Goal: Task Accomplishment & Management: Complete application form

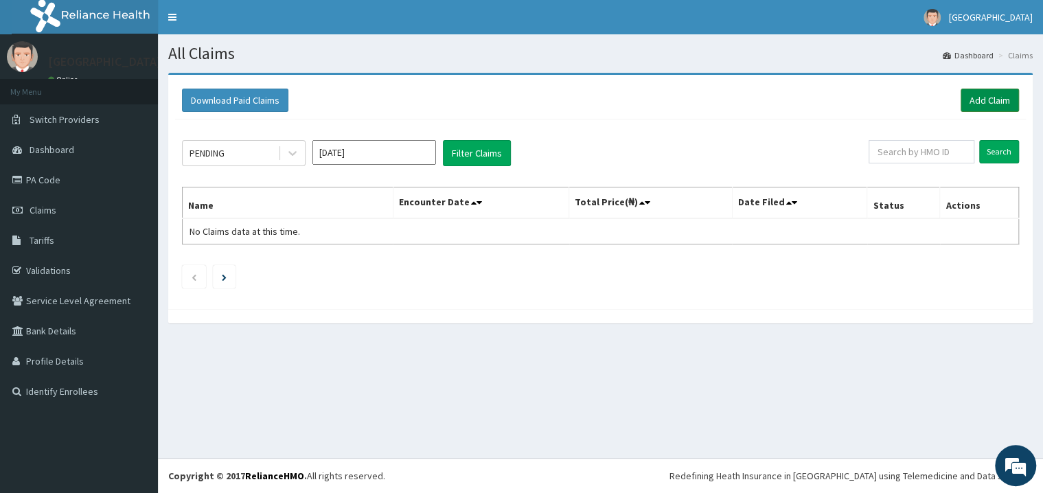
click at [976, 109] on link "Add Claim" at bounding box center [989, 100] width 58 height 23
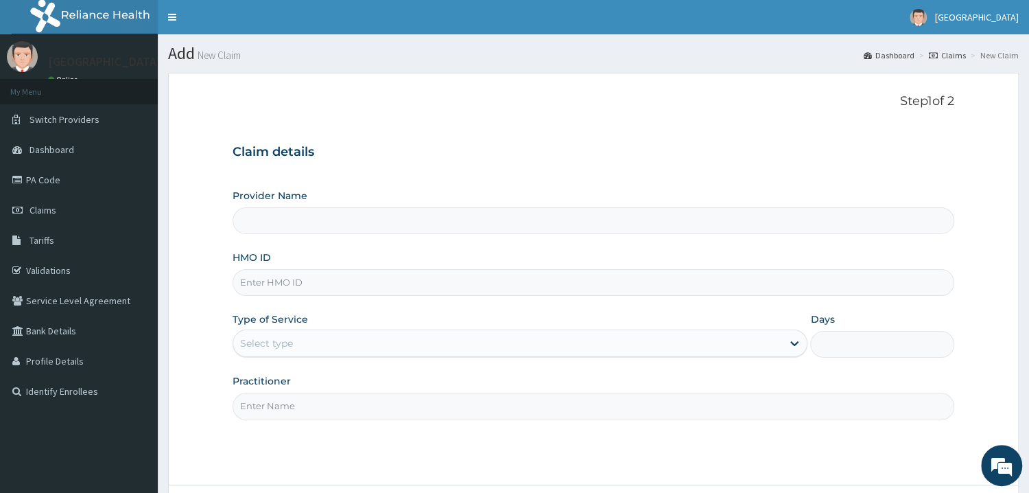
type input "Mother and Child Hospital - [GEOGRAPHIC_DATA]"
click at [438, 283] on input "HMO ID" at bounding box center [594, 282] width 722 height 27
type input "ISW/10466/B"
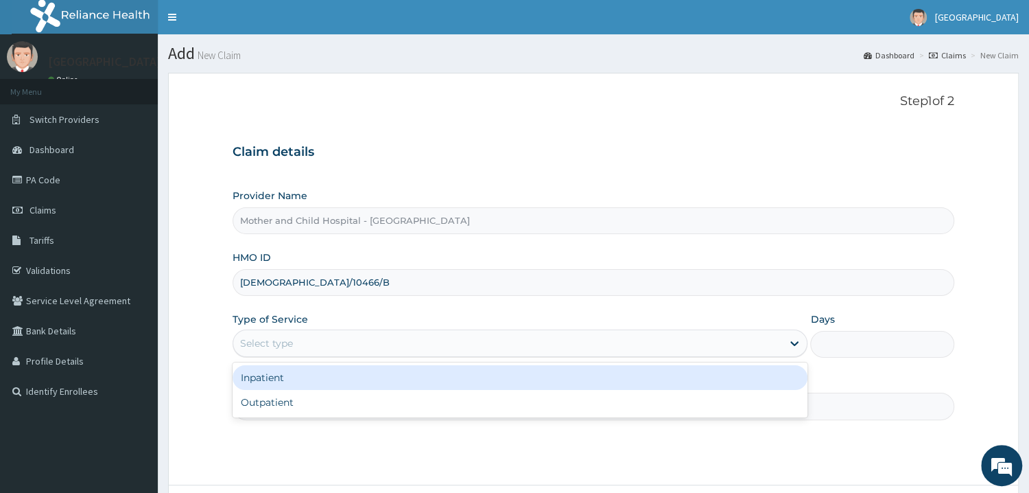
drag, startPoint x: 385, startPoint y: 351, endPoint x: 376, endPoint y: 369, distance: 20.0
click at [384, 358] on div "Type of Service option Inpatient focused, 1 of 2. 2 results available. Use Up a…" at bounding box center [521, 334] width 576 height 45
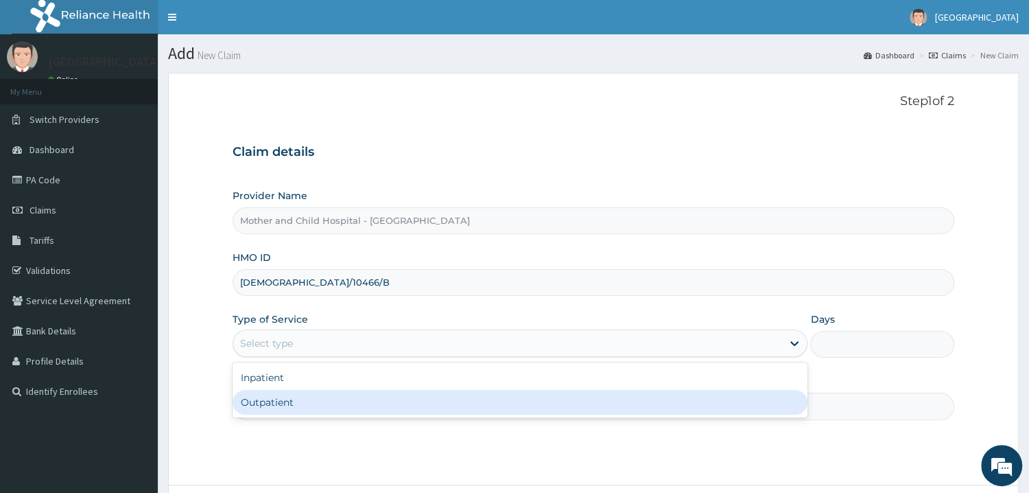
click at [356, 408] on div "Outpatient" at bounding box center [521, 402] width 576 height 25
type input "1"
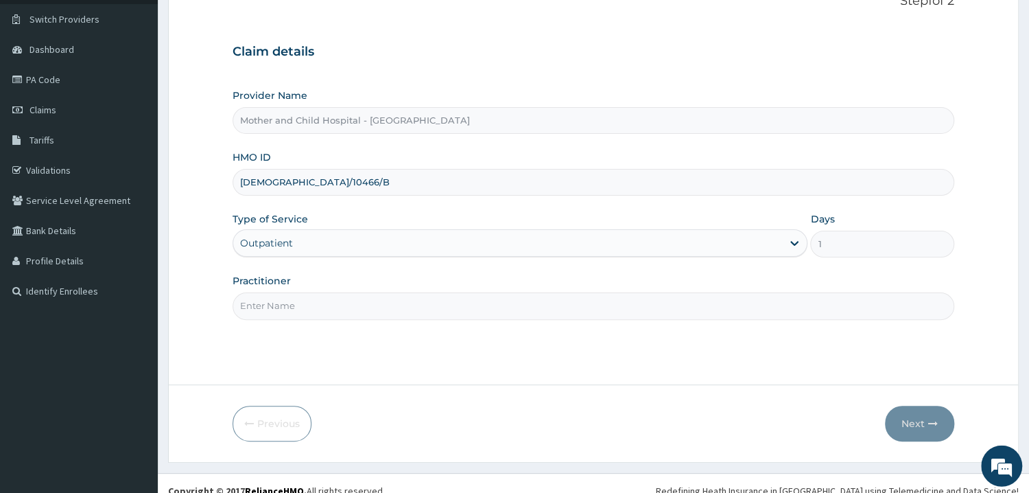
scroll to position [115, 0]
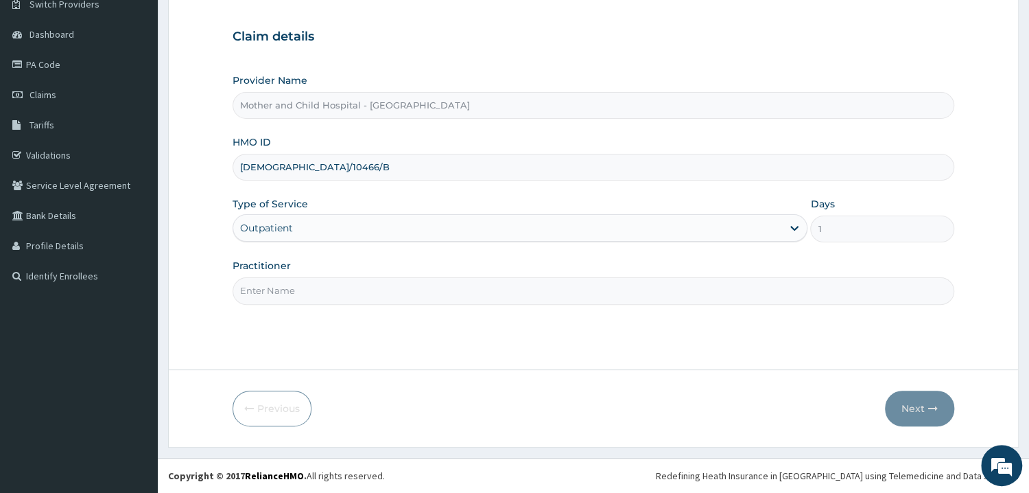
click at [435, 297] on input "Practitioner" at bounding box center [594, 290] width 722 height 27
type input "DR ROTIMI"
click at [931, 415] on button "Next" at bounding box center [919, 409] width 69 height 36
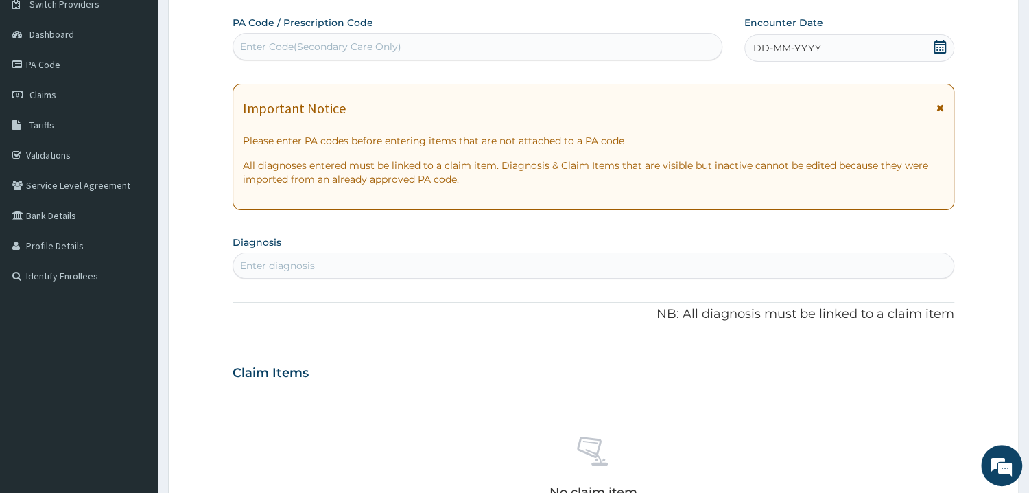
click at [943, 47] on icon at bounding box center [940, 47] width 14 height 14
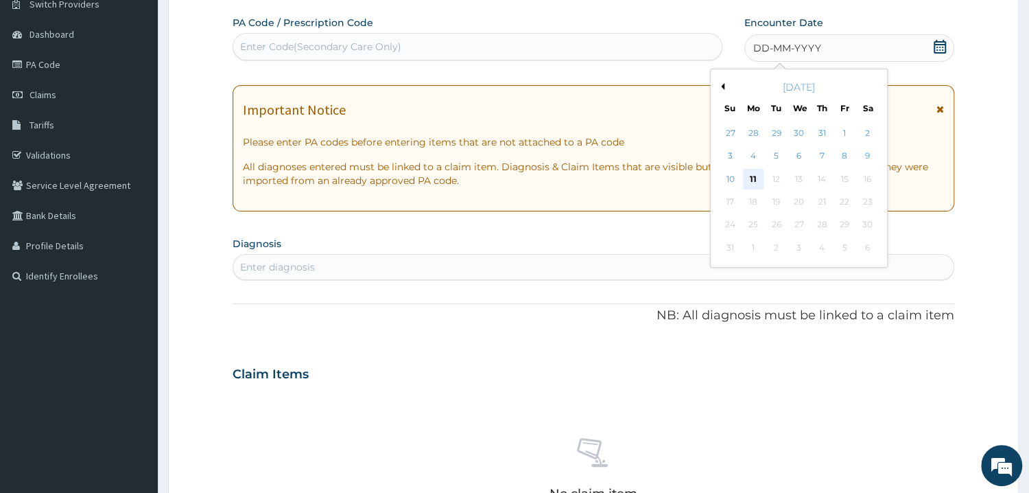
click at [756, 178] on div "11" at bounding box center [753, 179] width 21 height 21
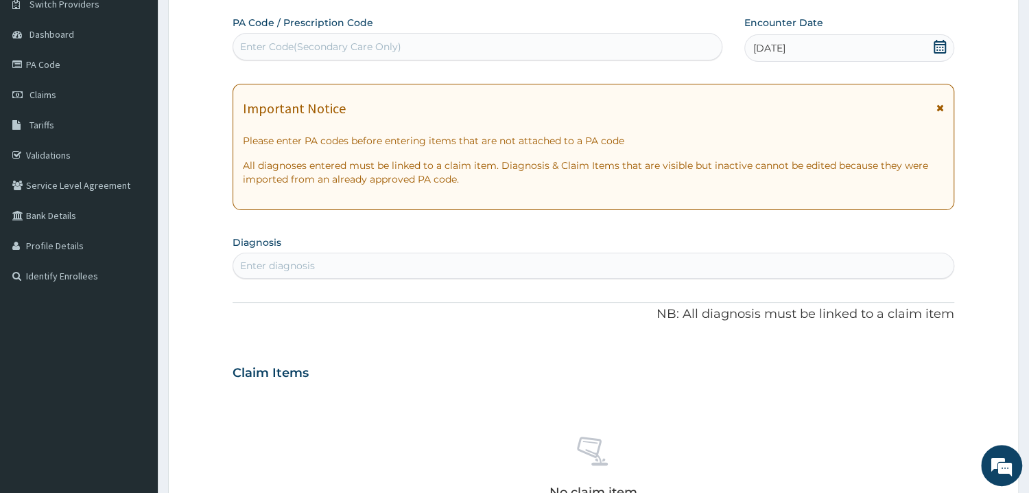
click at [517, 275] on div "Enter diagnosis" at bounding box center [593, 266] width 721 height 22
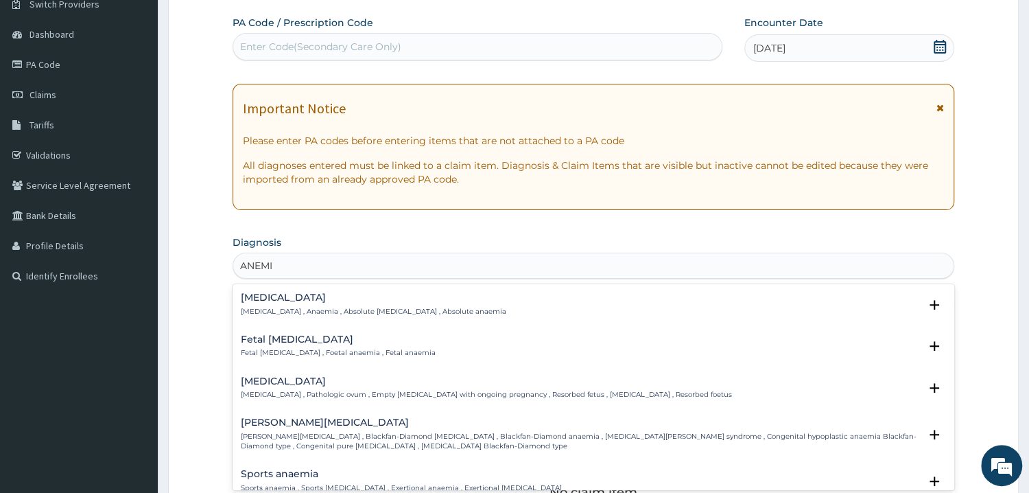
type input "ANEMIA"
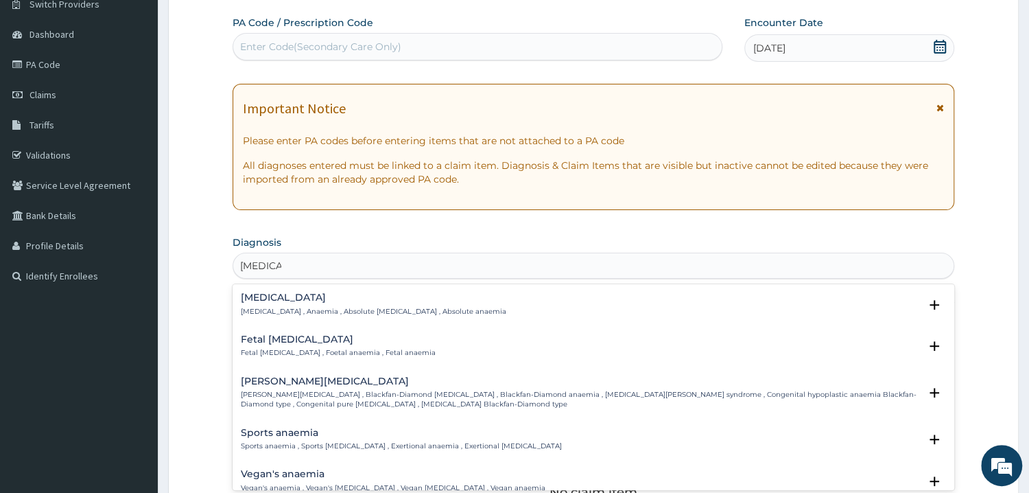
click at [247, 302] on h4 "Anemia" at bounding box center [374, 297] width 266 height 10
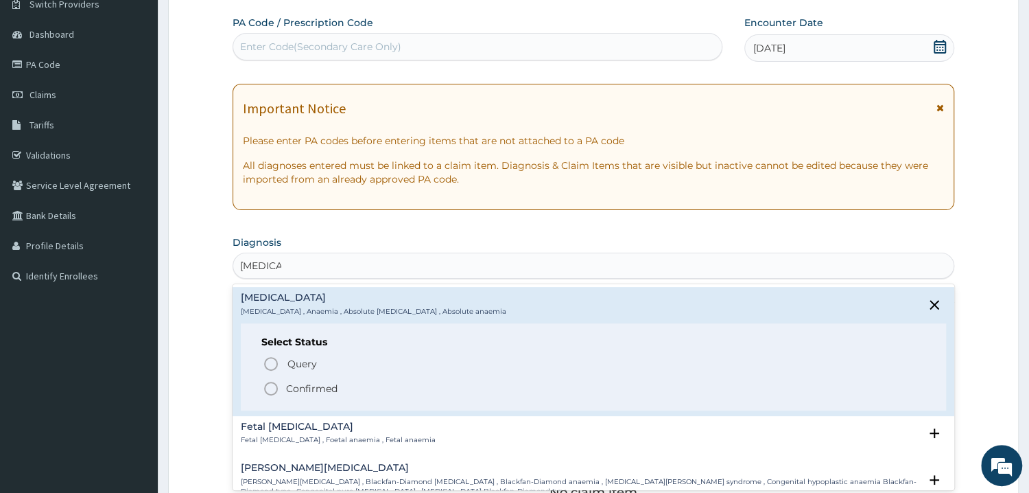
click at [289, 386] on p "Confirmed" at bounding box center [311, 389] width 51 height 14
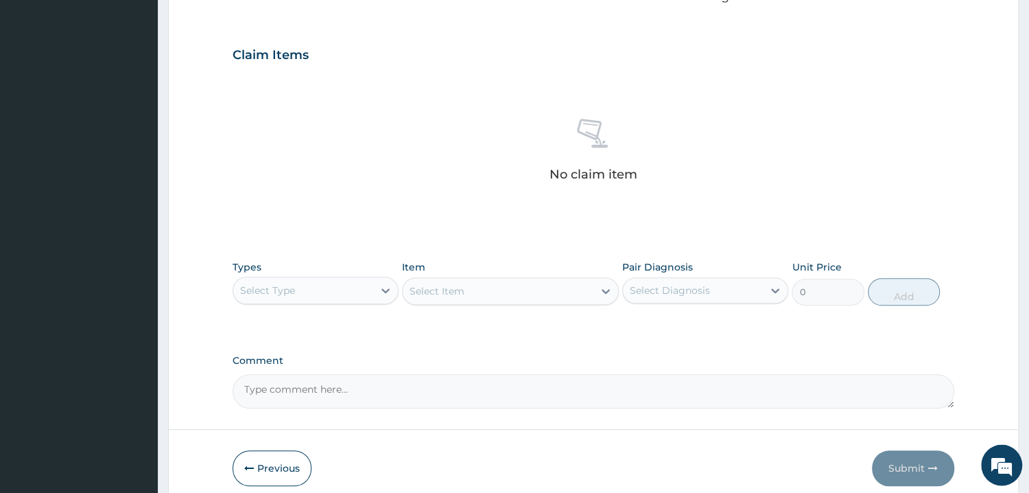
scroll to position [483, 0]
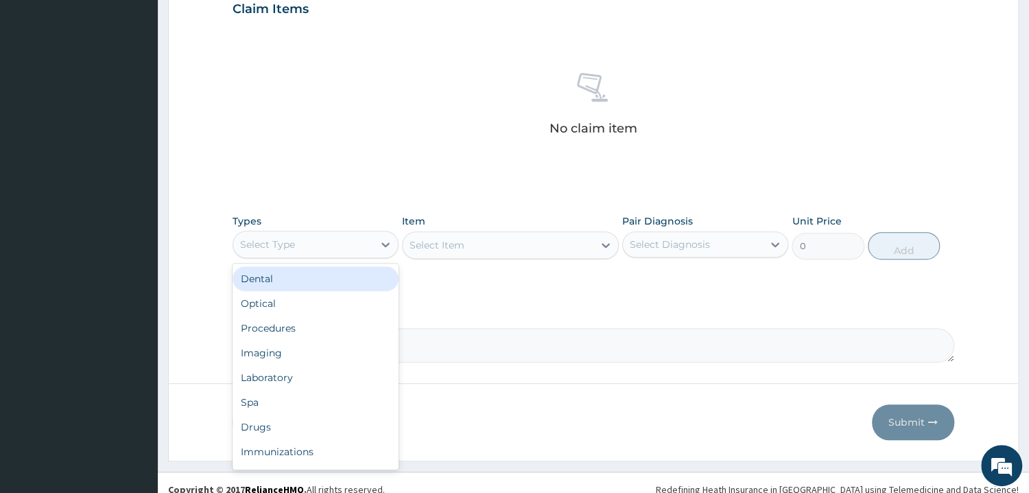
click at [351, 250] on div "Select Type" at bounding box center [303, 244] width 140 height 22
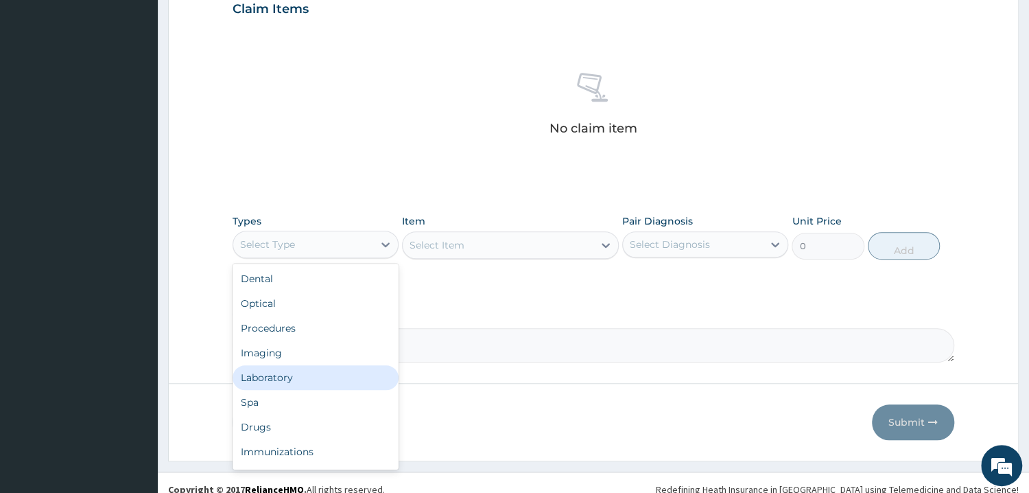
click at [290, 384] on div "Laboratory" at bounding box center [316, 377] width 166 height 25
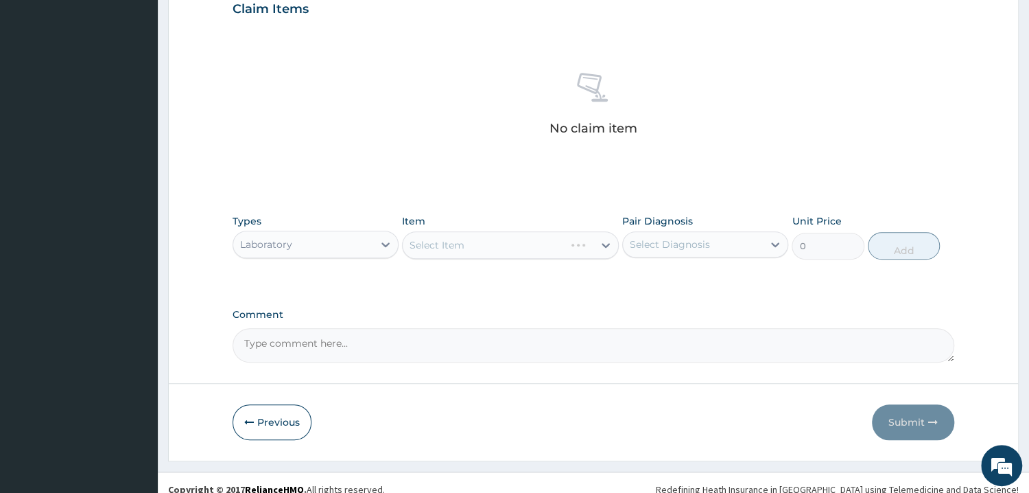
click at [531, 242] on div "Select Item" at bounding box center [510, 244] width 217 height 27
click at [550, 251] on div "Select Item" at bounding box center [510, 244] width 217 height 27
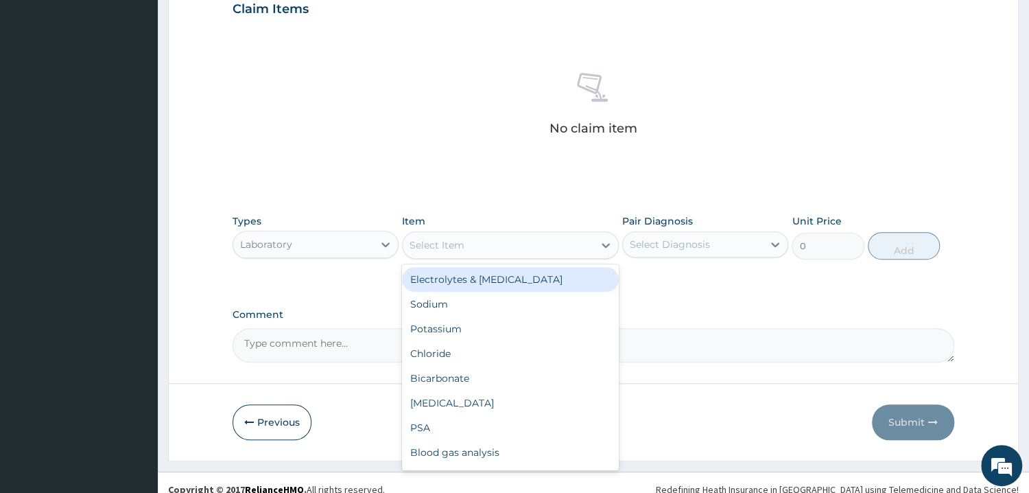
click at [550, 253] on div "Select Item" at bounding box center [498, 245] width 191 height 22
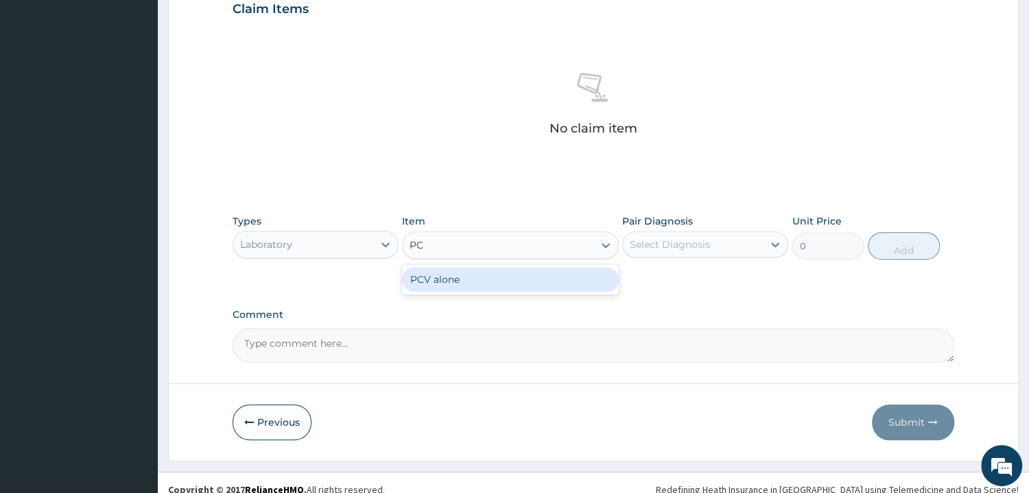
type input "PCV"
click at [528, 279] on div "PCV alone" at bounding box center [510, 279] width 217 height 25
type input "1402.5"
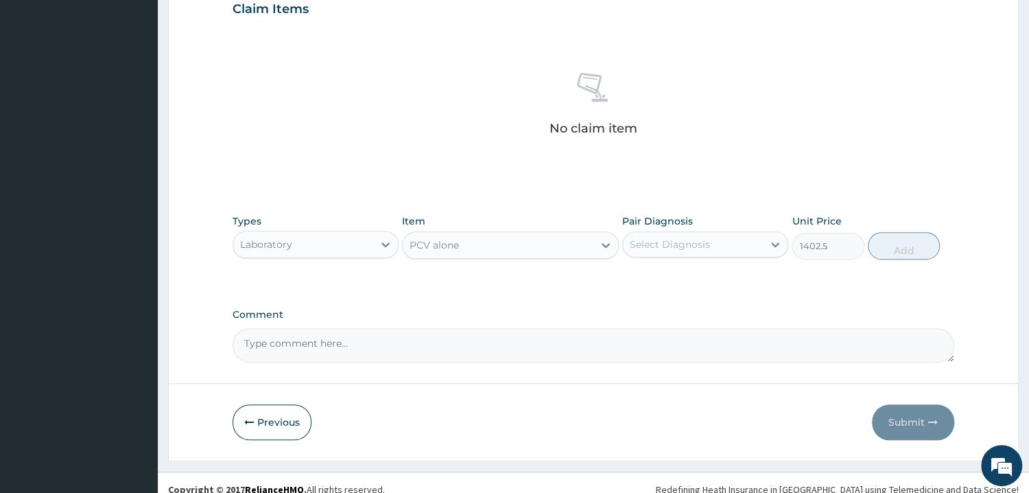
drag, startPoint x: 730, startPoint y: 244, endPoint x: 731, endPoint y: 258, distance: 13.7
click at [731, 254] on div "Select Diagnosis" at bounding box center [693, 244] width 140 height 22
click at [741, 281] on div "Anemia" at bounding box center [705, 280] width 166 height 28
checkbox input "true"
click at [887, 247] on button "Add" at bounding box center [904, 245] width 72 height 27
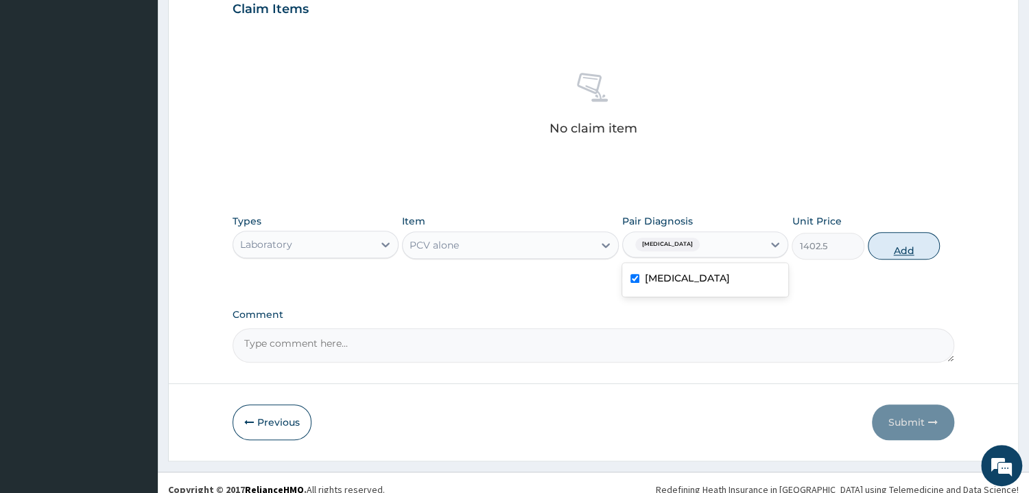
type input "0"
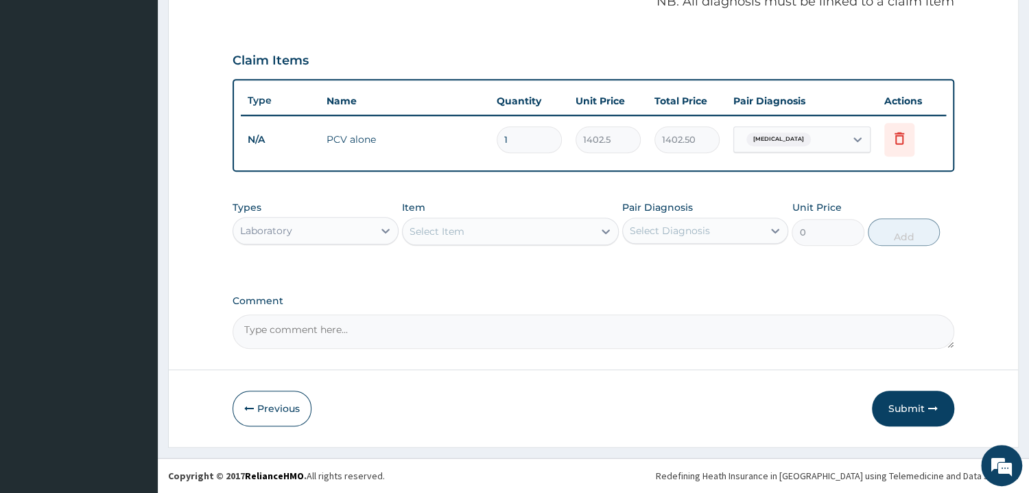
scroll to position [430, 0]
click at [915, 400] on button "Submit" at bounding box center [913, 410] width 82 height 36
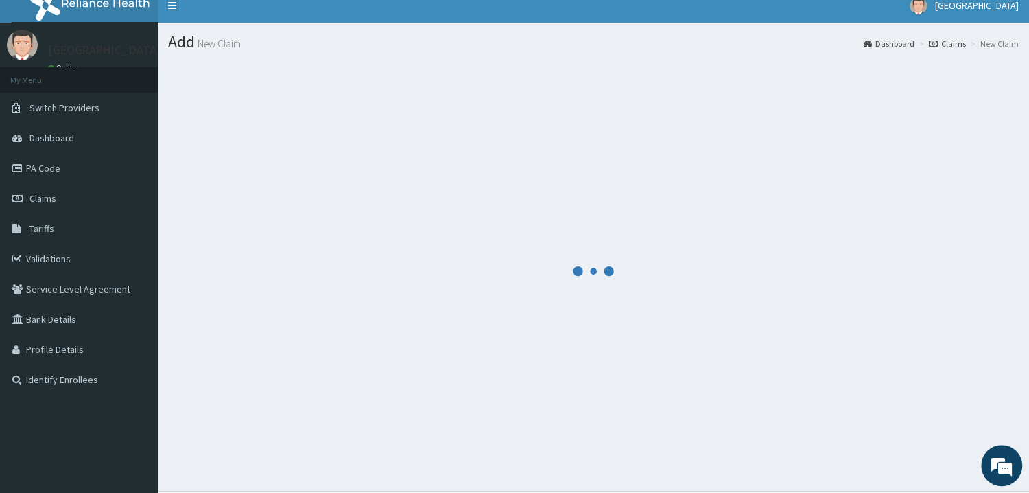
scroll to position [0, 0]
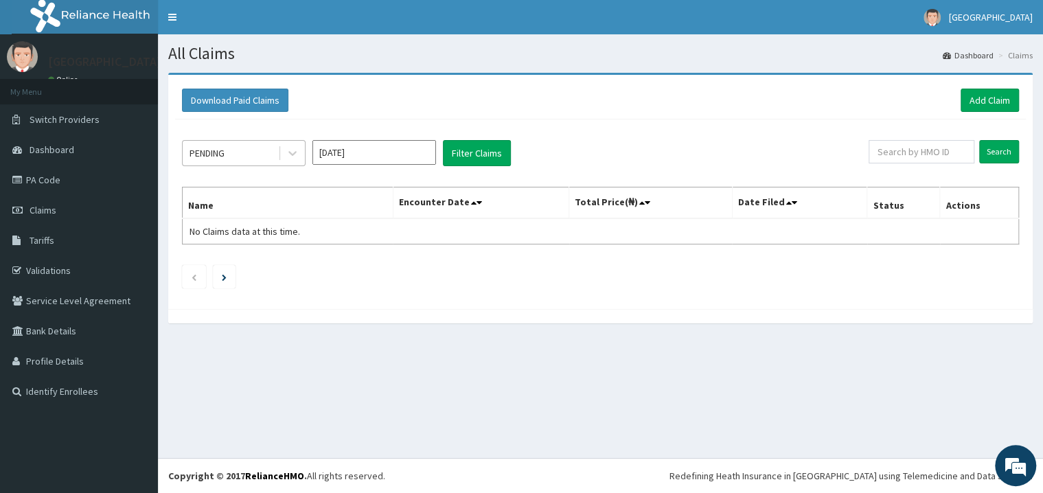
click at [264, 159] on div "PENDING" at bounding box center [230, 153] width 95 height 22
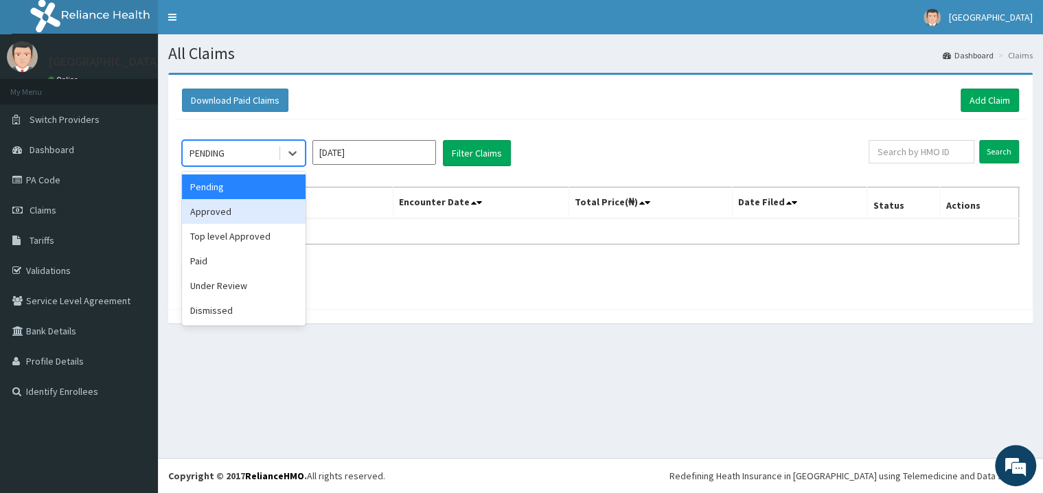
click at [257, 216] on div "Approved" at bounding box center [244, 211] width 124 height 25
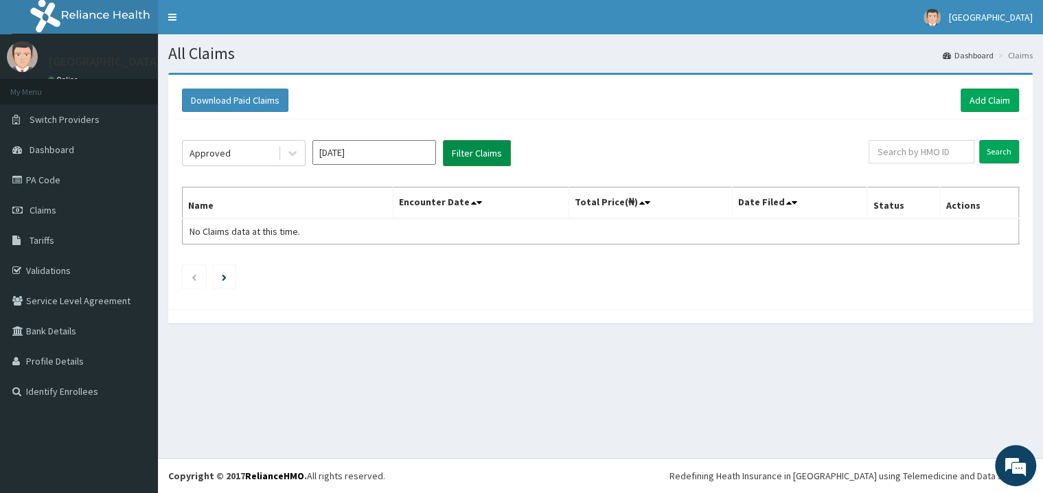
click at [475, 164] on button "Filter Claims" at bounding box center [477, 153] width 68 height 26
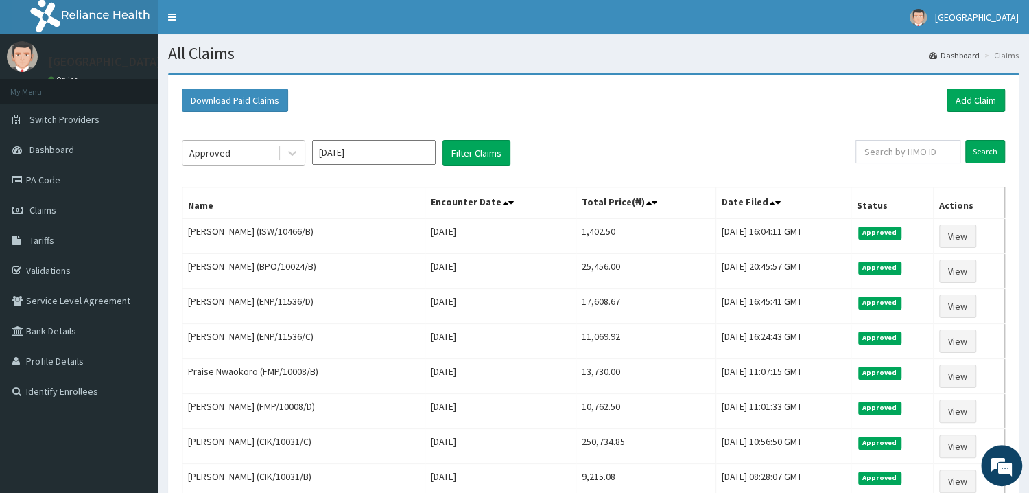
click at [263, 155] on div "Approved" at bounding box center [230, 153] width 95 height 22
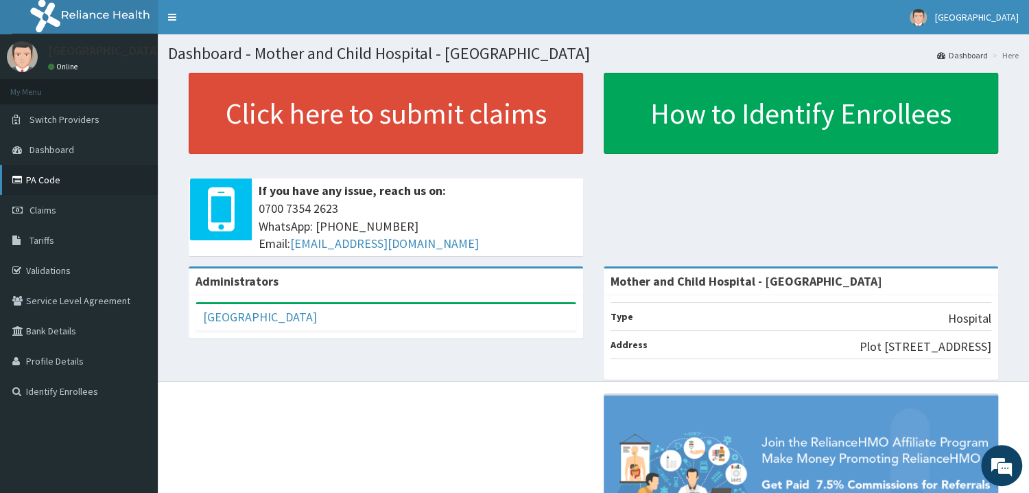
click at [54, 187] on link "PA Code" at bounding box center [79, 180] width 158 height 30
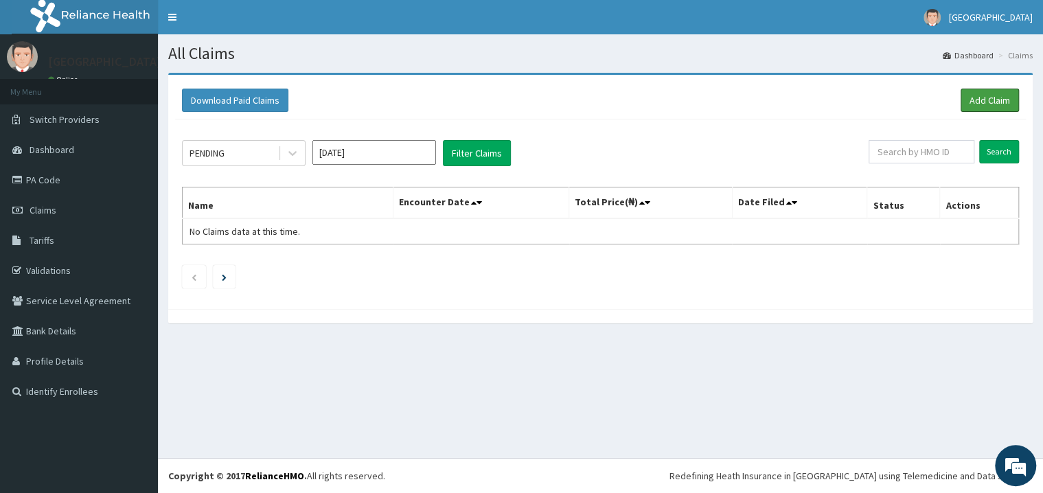
click at [988, 100] on link "Add Claim" at bounding box center [989, 100] width 58 height 23
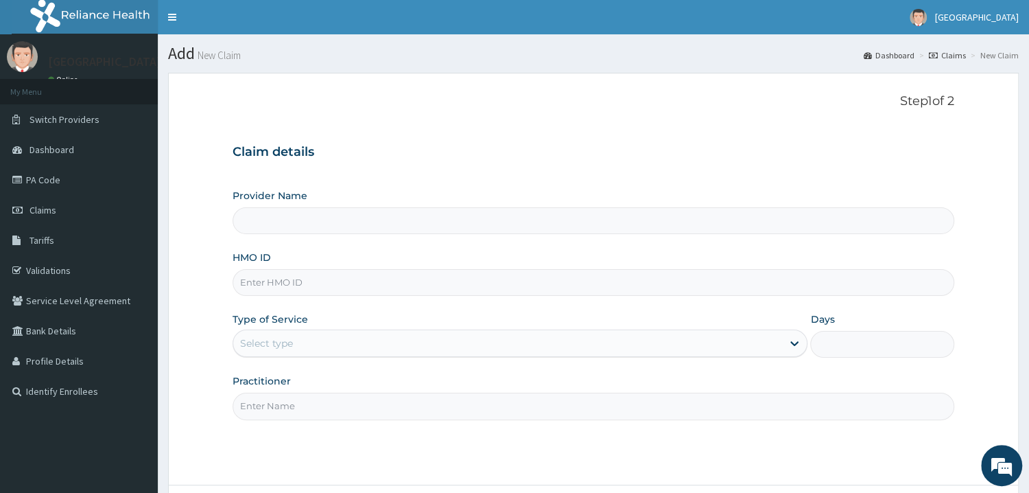
click at [356, 297] on div "Provider Name HMO ID Type of Service Select type Days Practitioner" at bounding box center [594, 304] width 722 height 231
type input "Mother and Child Hospital - [GEOGRAPHIC_DATA]"
click at [388, 288] on input "HMO ID" at bounding box center [594, 282] width 722 height 27
paste input "WFL/10009/A"
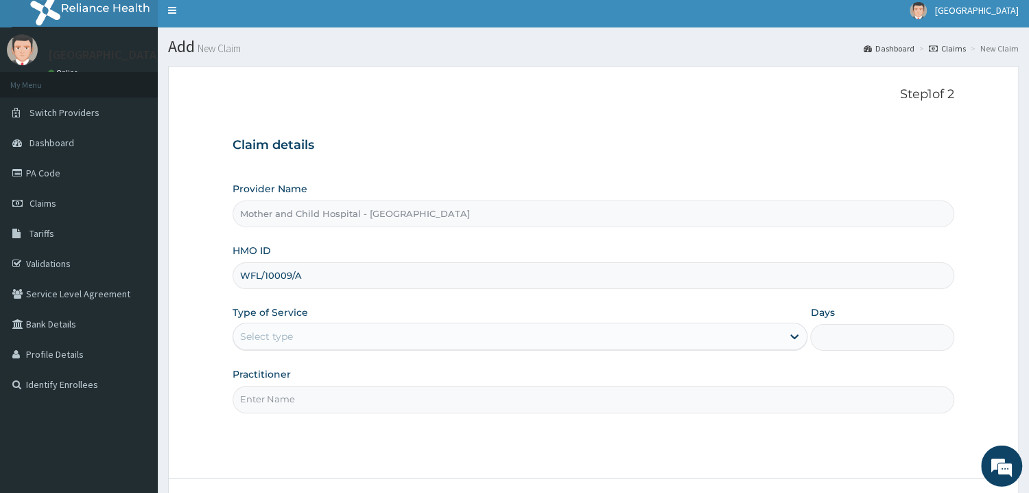
scroll to position [73, 0]
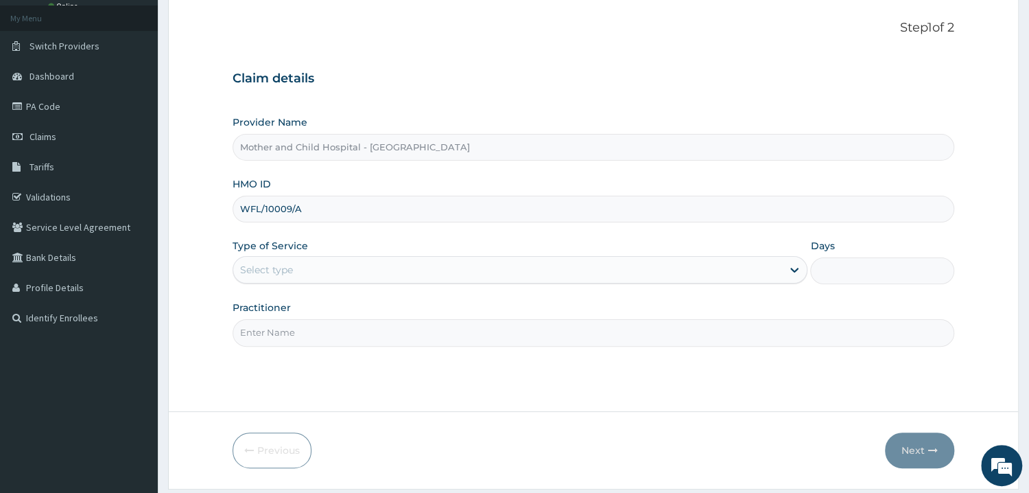
type input "WFL/10009/A"
click at [452, 267] on div "Select type" at bounding box center [508, 270] width 550 height 22
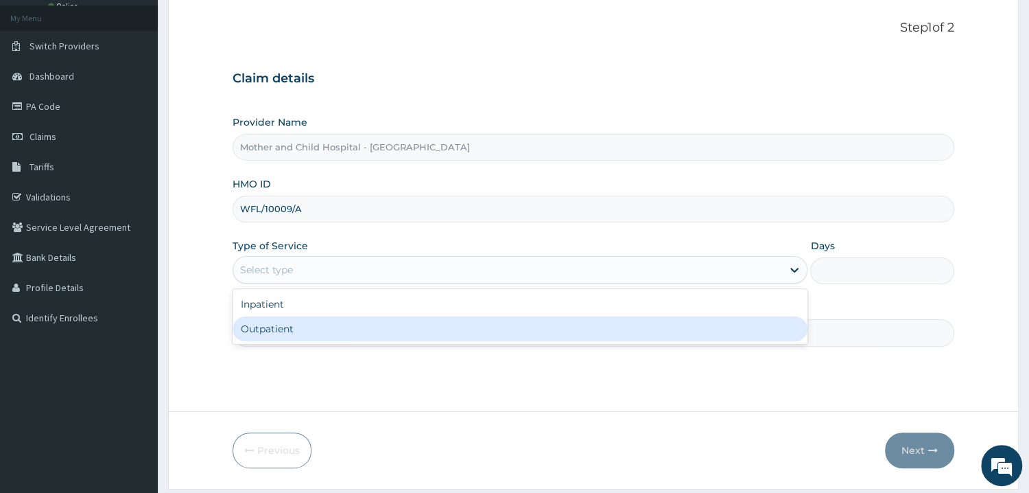
click at [405, 328] on div "Outpatient" at bounding box center [521, 328] width 576 height 25
type input "1"
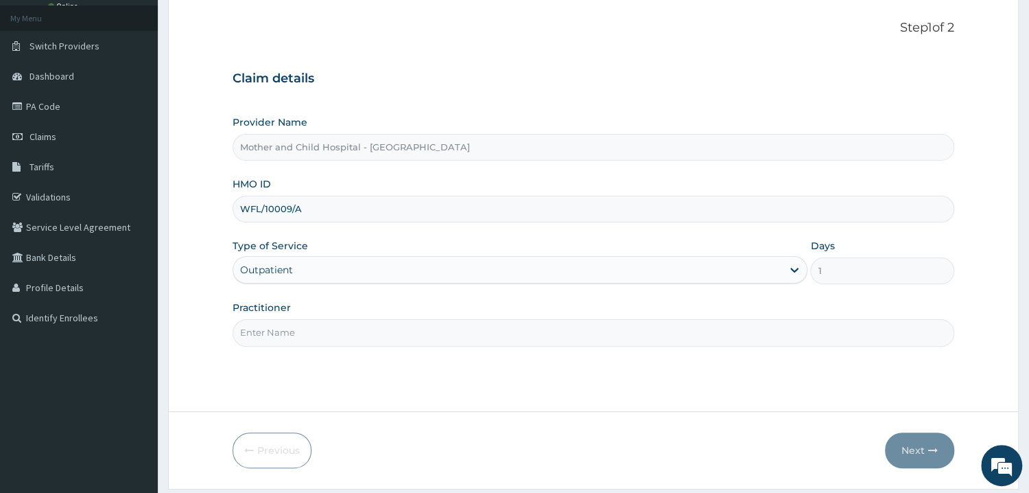
click at [403, 329] on input "Practitioner" at bounding box center [594, 332] width 722 height 27
type input "DR ROTIMI"
click at [918, 449] on button "Next" at bounding box center [919, 450] width 69 height 36
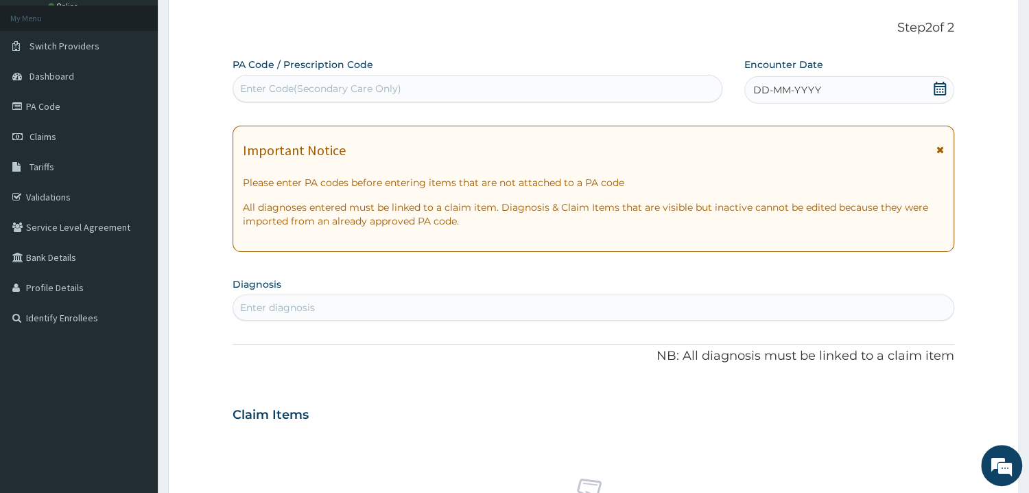
click at [466, 86] on div "Enter Code(Secondary Care Only)" at bounding box center [477, 89] width 489 height 22
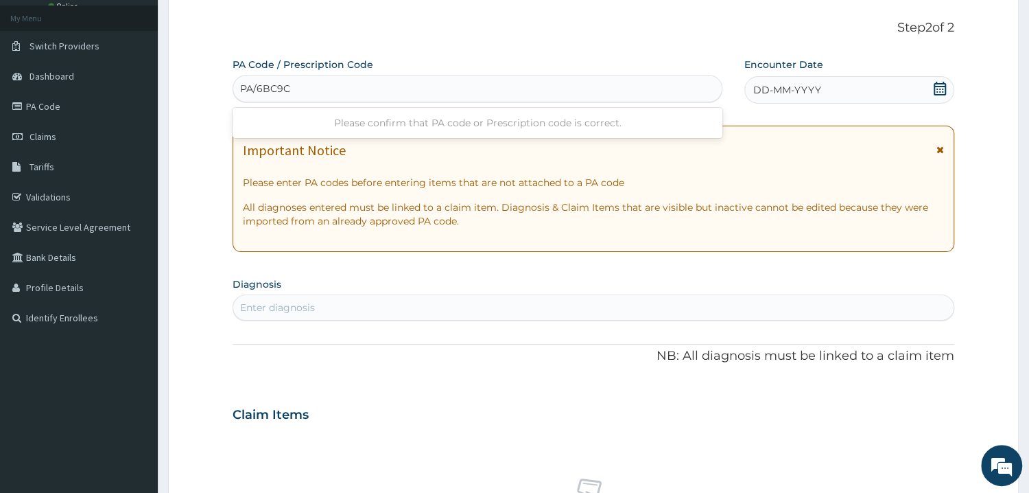
type input "PA/6BC9C7"
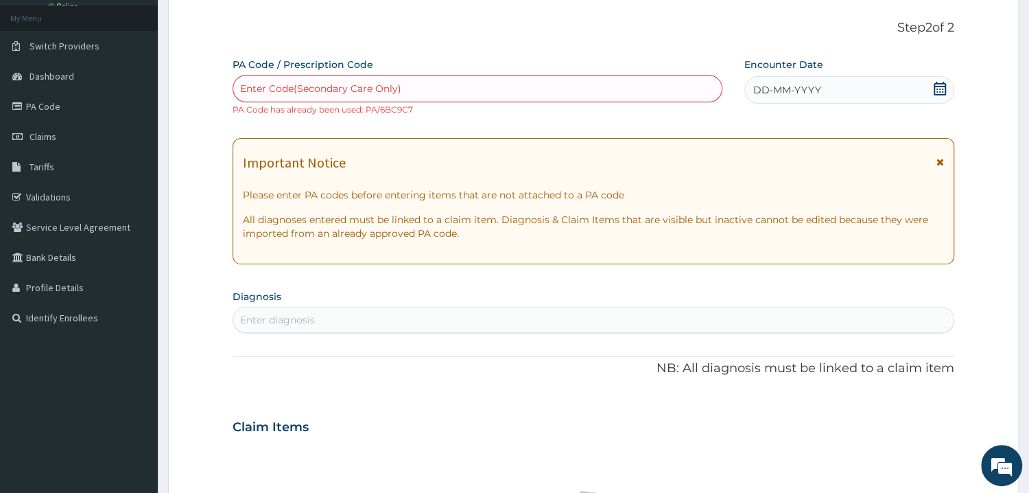
click at [507, 88] on div "Enter Code(Secondary Care Only)" at bounding box center [477, 89] width 489 height 22
type input "PA/3CB2D9"
click at [66, 117] on link "PA Code" at bounding box center [79, 106] width 158 height 30
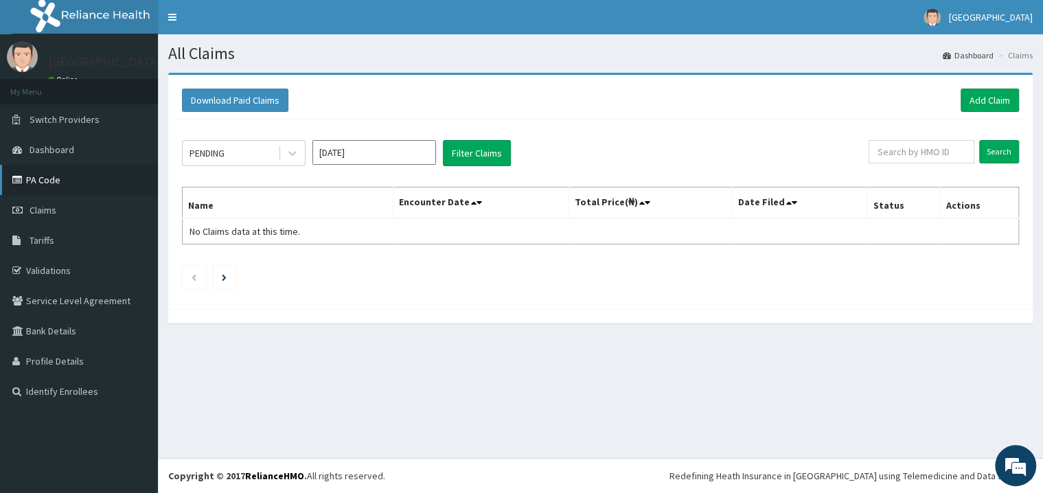
click at [78, 184] on link "PA Code" at bounding box center [79, 180] width 158 height 30
